Goal: Task Accomplishment & Management: Complete application form

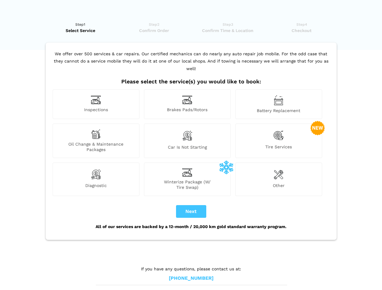
click at [96, 104] on img at bounding box center [96, 99] width 10 height 9
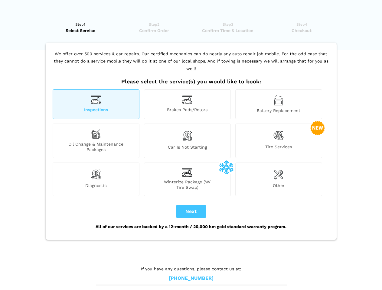
click at [187, 104] on img at bounding box center [187, 99] width 10 height 9
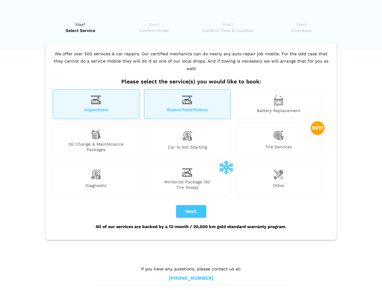
click at [278, 104] on img at bounding box center [279, 100] width 10 height 10
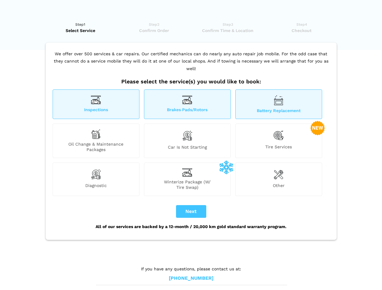
click at [96, 141] on div "Oil Change & Maintenance Packages" at bounding box center [96, 141] width 87 height 34
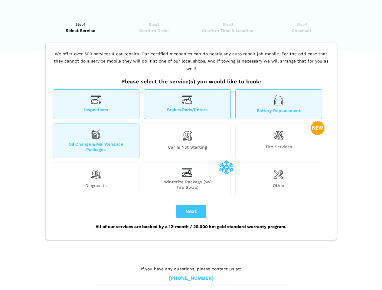
click at [187, 141] on img at bounding box center [187, 135] width 10 height 13
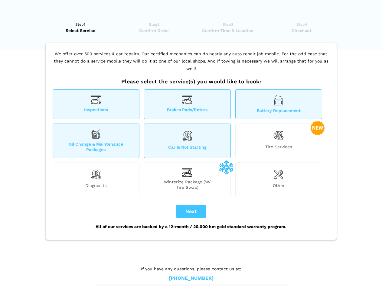
click at [278, 141] on img at bounding box center [278, 135] width 10 height 12
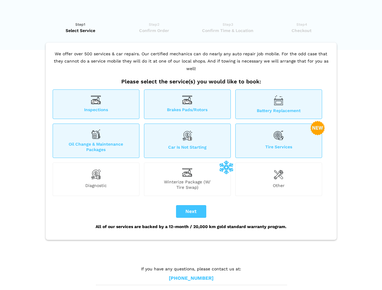
click at [96, 179] on img at bounding box center [96, 174] width 10 height 12
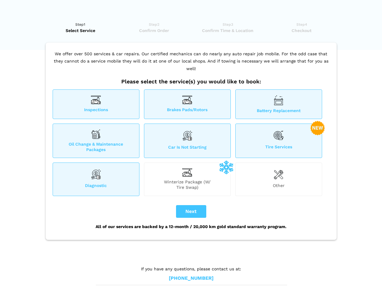
click at [187, 179] on span "Winterize Package (W/ Tire Swap)" at bounding box center [187, 184] width 86 height 11
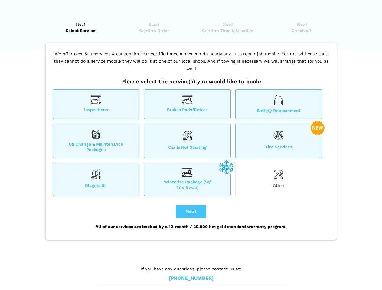
click at [278, 179] on img at bounding box center [279, 174] width 10 height 12
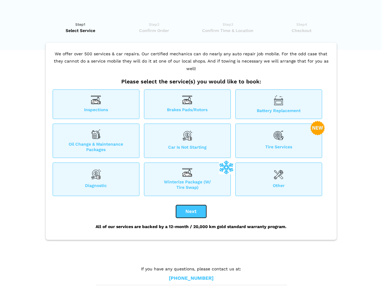
click at [191, 212] on button "Next" at bounding box center [191, 211] width 30 height 13
checkbox input "true"
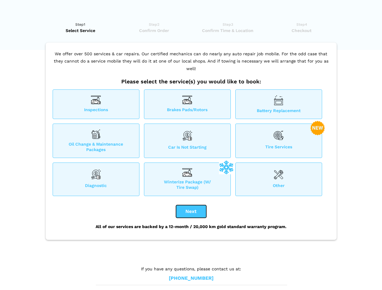
checkbox input "true"
